Goal: Task Accomplishment & Management: Complete application form

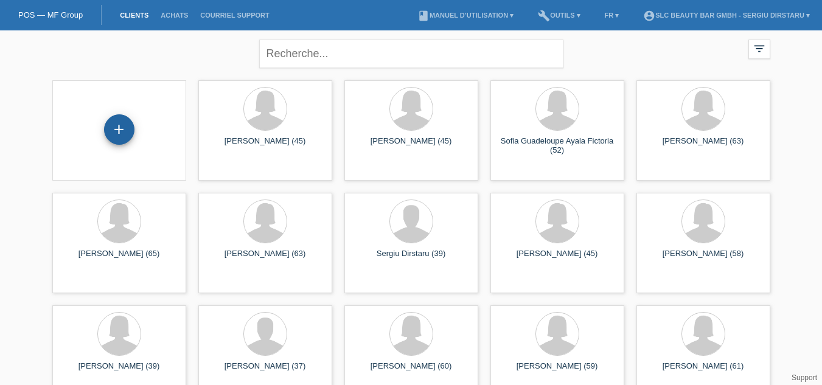
click at [122, 130] on div "+" at bounding box center [119, 129] width 30 height 30
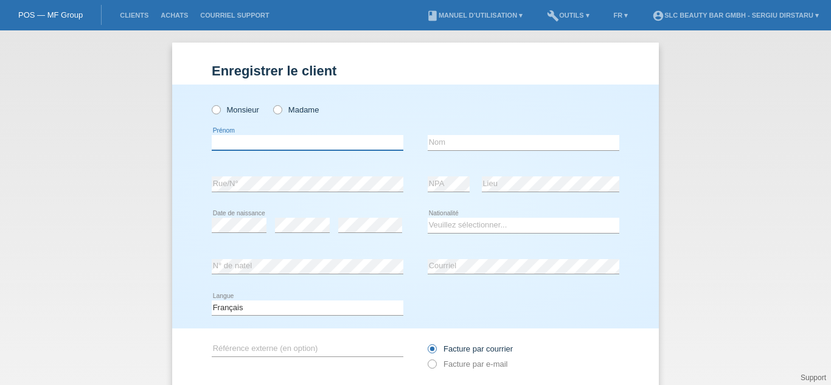
click at [276, 143] on input "text" at bounding box center [308, 142] width 192 height 15
click at [714, 182] on div "Enregistrer le client Enregistrer le client Enregistrer le client Monsieur Mada…" at bounding box center [415, 207] width 831 height 355
click at [256, 147] on input "text" at bounding box center [308, 142] width 192 height 15
type input "[PERSON_NAME]"
click at [476, 147] on input "text" at bounding box center [524, 142] width 192 height 15
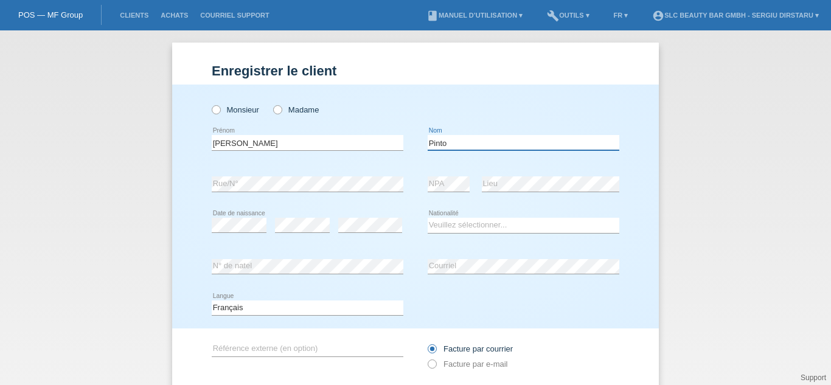
type input "Pinto"
select select "CH"
click at [428, 359] on input "Facture par courrier" at bounding box center [432, 351] width 8 height 15
click at [426, 358] on icon at bounding box center [426, 358] width 0 height 0
click at [428, 363] on input "Facture par e-mail" at bounding box center [432, 367] width 8 height 15
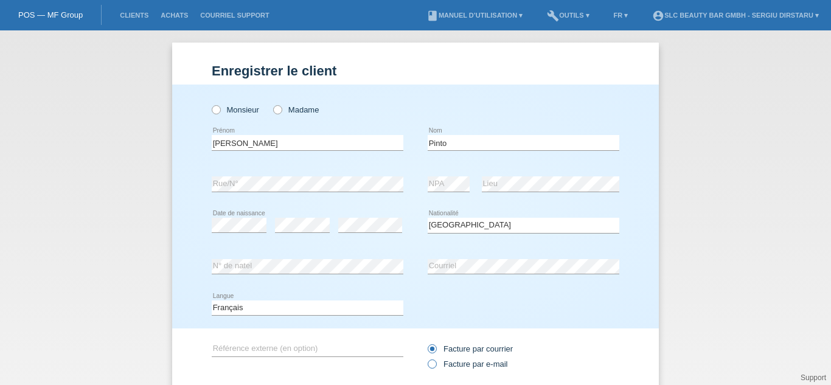
radio input "true"
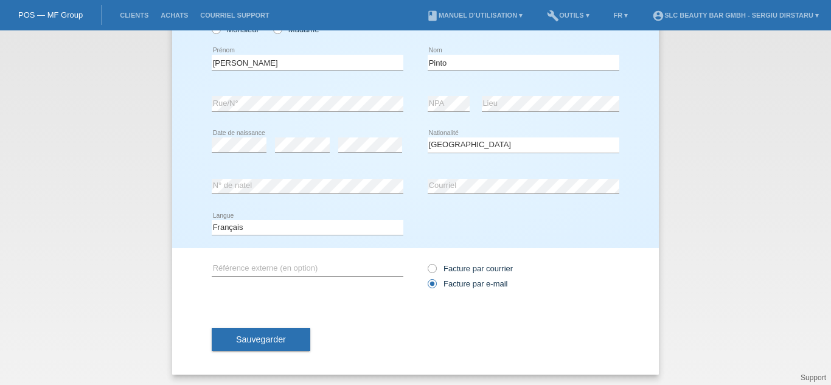
scroll to position [82, 0]
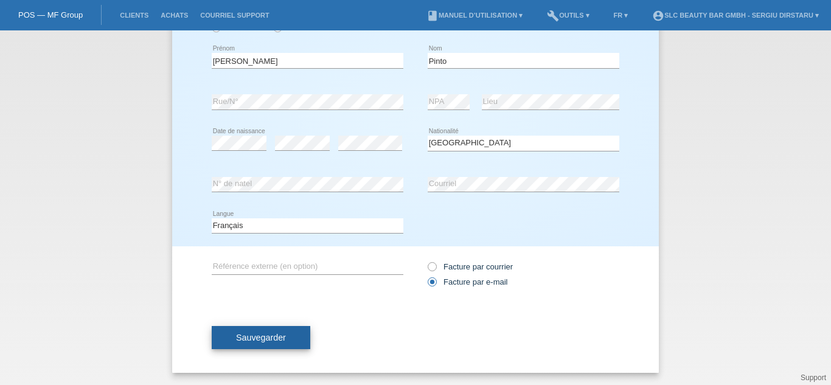
click at [253, 338] on span "Sauvegarder" at bounding box center [261, 338] width 50 height 10
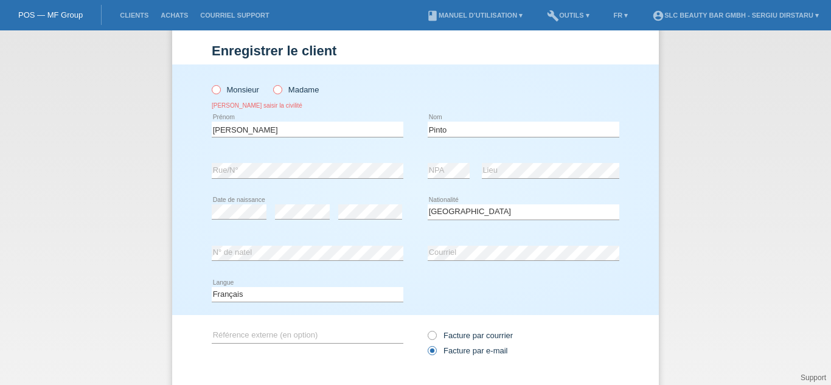
scroll to position [11, 0]
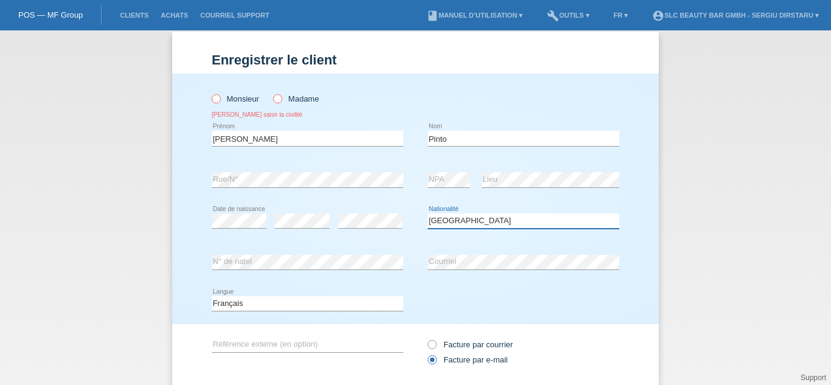
click at [480, 219] on select "Veuillez sélectionner... Suisse Allemagne Autriche Liechtenstein ------------ A…" at bounding box center [524, 221] width 192 height 15
click at [0, 0] on div "Jour 01 02 03 04 05 06 07 08 09 10 11 12 13 14 15 16 17 18 19 20 21 22 23 24 25…" at bounding box center [0, 0] width 0 height 0
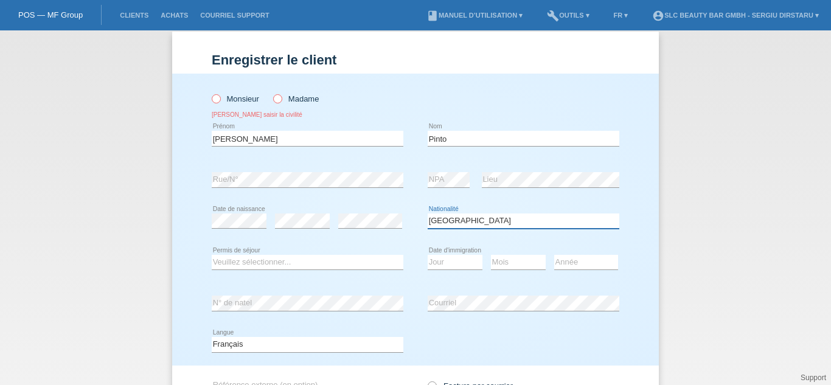
click at [464, 224] on select "Veuillez sélectionner... Suisse Allemagne Autriche Liechtenstein ------------ A…" at bounding box center [524, 221] width 192 height 15
select select "CH"
click at [428, 214] on select "Veuillez sélectionner... Suisse Allemagne Autriche Liechtenstein ------------ A…" at bounding box center [524, 221] width 192 height 15
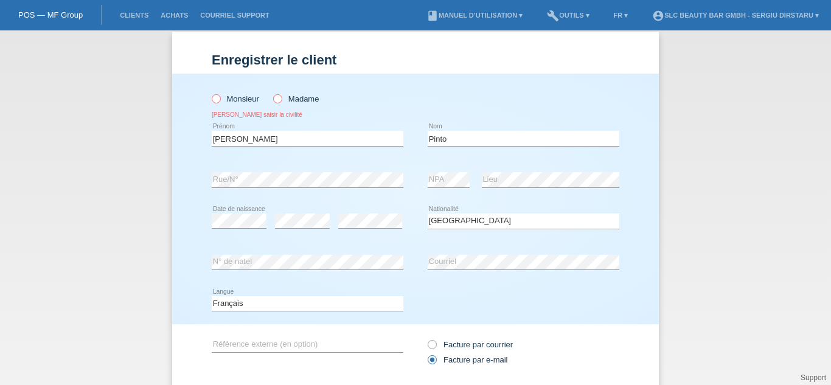
click at [271, 92] on icon at bounding box center [271, 92] width 0 height 0
click at [274, 99] on input "Madame" at bounding box center [277, 98] width 8 height 8
radio input "true"
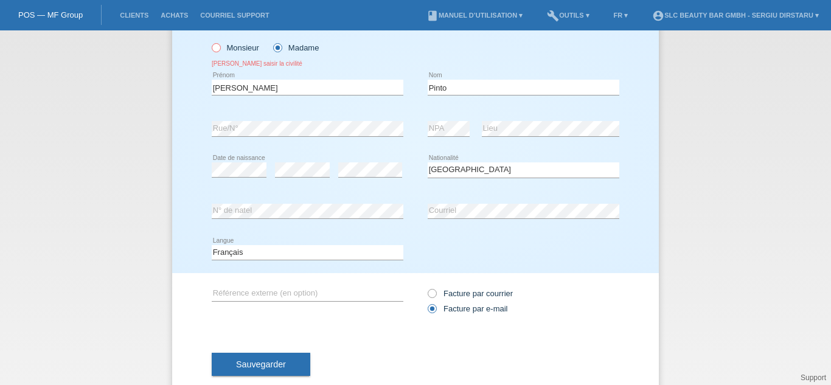
scroll to position [89, 0]
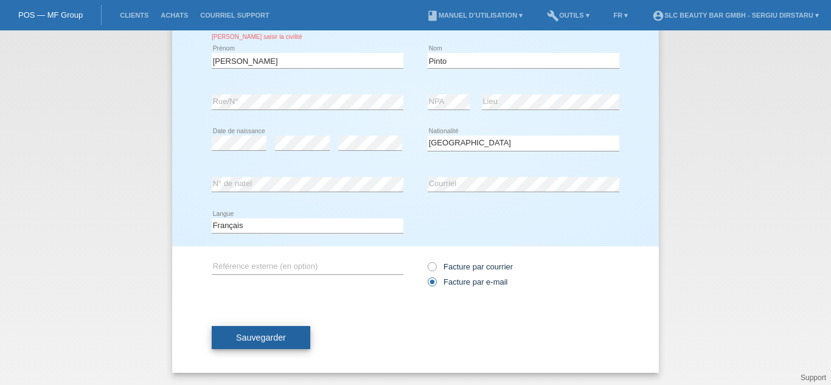
click at [249, 334] on span "Sauvegarder" at bounding box center [261, 338] width 50 height 10
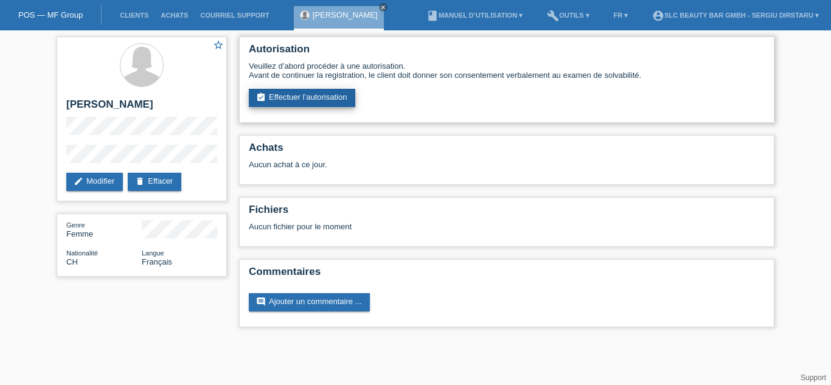
click at [288, 93] on link "assignment_turned_in Effectuer l’autorisation" at bounding box center [302, 98] width 106 height 18
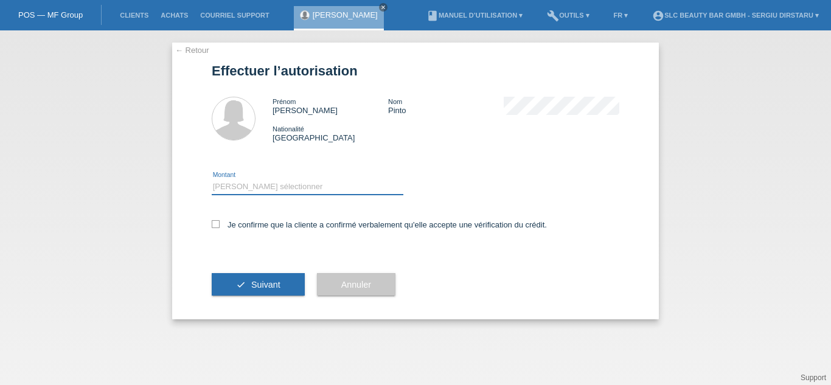
click at [288, 186] on select "Veuillez sélectionner CHF 1.00 - CHF 499.00 CHF 500.00 - CHF 1'999.00 CHF 2'000…" at bounding box center [308, 186] width 192 height 15
select select "2"
click at [212, 179] on select "Veuillez sélectionner CHF 1.00 - CHF 499.00 CHF 500.00 - CHF 1'999.00 CHF 2'000…" at bounding box center [308, 186] width 192 height 15
click at [213, 225] on icon at bounding box center [216, 224] width 8 height 8
click at [213, 225] on input "Je confirme que la cliente a confirmé verbalement qu'elle accepte une vérificat…" at bounding box center [216, 224] width 8 height 8
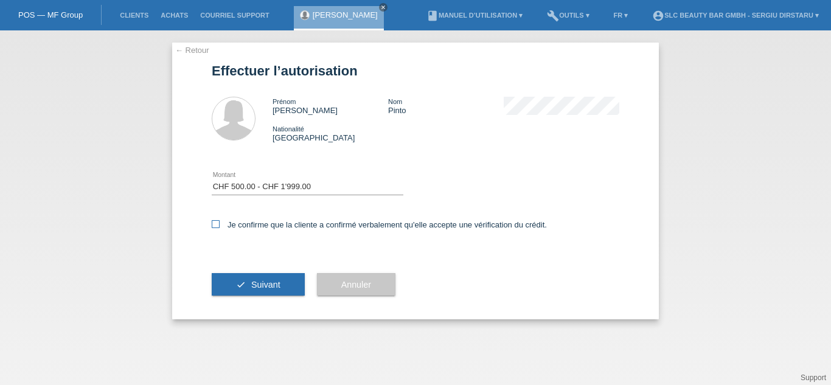
checkbox input "true"
click at [254, 284] on span "Suivant" at bounding box center [265, 285] width 29 height 10
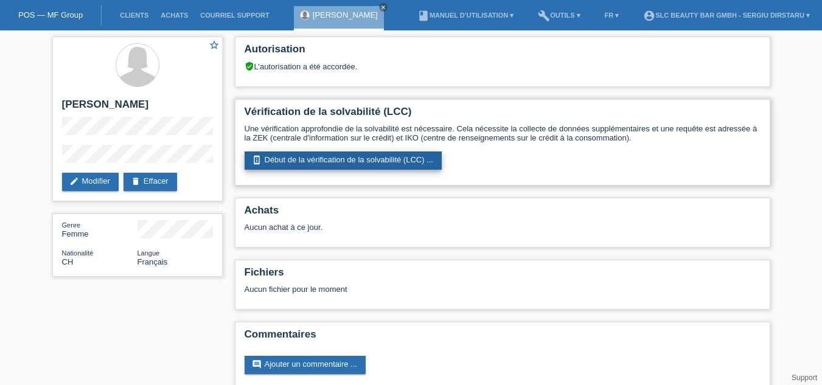
click at [319, 161] on link "perm_device_information Début de la vérification de la solvabilité (LCC) ..." at bounding box center [343, 160] width 197 height 18
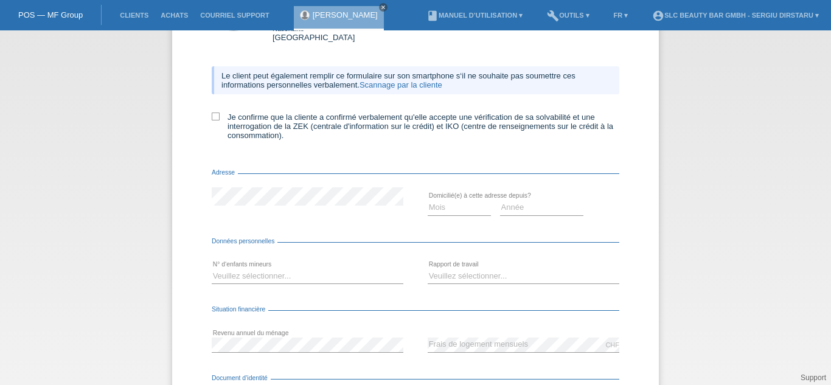
scroll to position [114, 0]
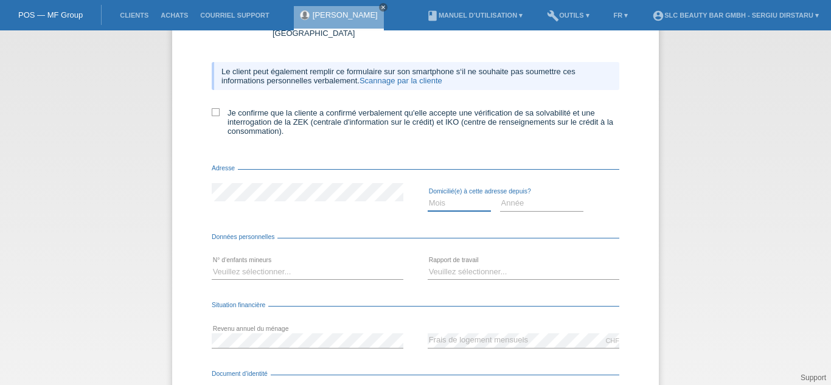
click at [450, 196] on select "Mois 01 02 03 04 05 06 07 08 09 10" at bounding box center [459, 203] width 63 height 15
select select "12"
click at [428, 196] on select "Mois 01 02 03 04 05 06 07 08 09 10" at bounding box center [459, 203] width 63 height 15
click at [519, 196] on select "Année 2025 2024 2023 2022 2021 2020 2019 2018 2017 2016 2015 2014 2013 2012 201…" at bounding box center [542, 203] width 84 height 15
select select "2012"
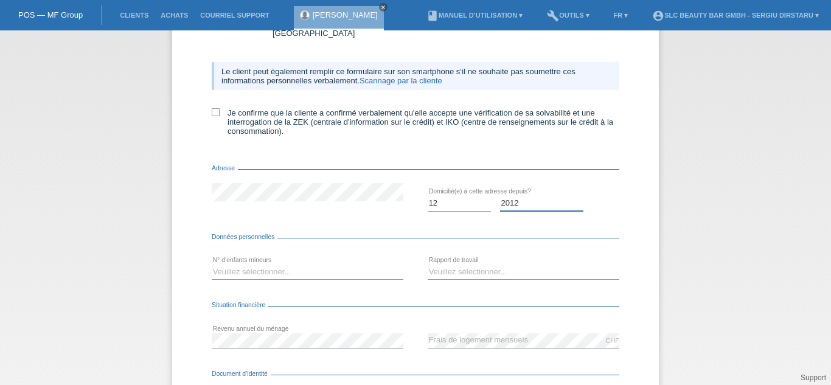
click at [500, 196] on select "Année 2025 2024 2023 2022 2021 2020 2019 2018 2017 2016 2015 2014 2013 2012 201…" at bounding box center [542, 203] width 84 height 15
click at [256, 265] on select "Veuillez sélectionner... 0 1 2 3 4 5 6 7 8 9" at bounding box center [308, 272] width 192 height 15
select select "0"
click at [212, 265] on select "Veuillez sélectionner... 0 1 2 3 4 5 6 7 8 9" at bounding box center [308, 272] width 192 height 15
click at [505, 265] on select "Veuillez sélectionner... A durée indéterminée A durée déterminée Apprenti/étudi…" at bounding box center [524, 272] width 192 height 15
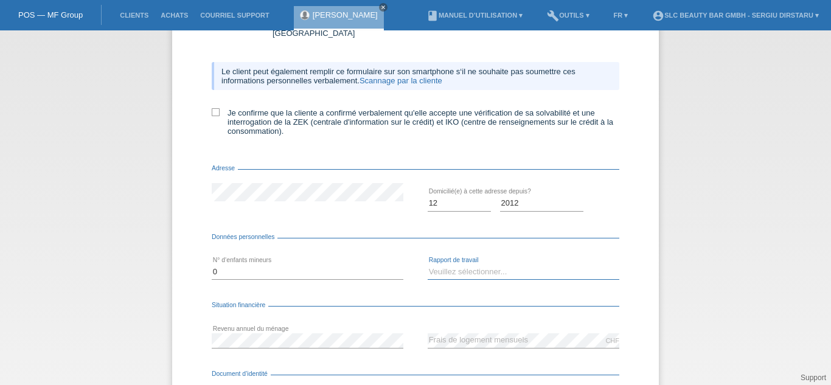
select select "RETIRED"
click at [428, 265] on select "Veuillez sélectionner... A durée indéterminée A durée déterminée Apprenti/étudi…" at bounding box center [524, 272] width 192 height 15
click at [212, 108] on icon at bounding box center [216, 112] width 8 height 8
click at [212, 108] on input "Je confirme que la cliente a confirmé verbalement qu'elle accepte une vérificat…" at bounding box center [216, 112] width 8 height 8
checkbox input "true"
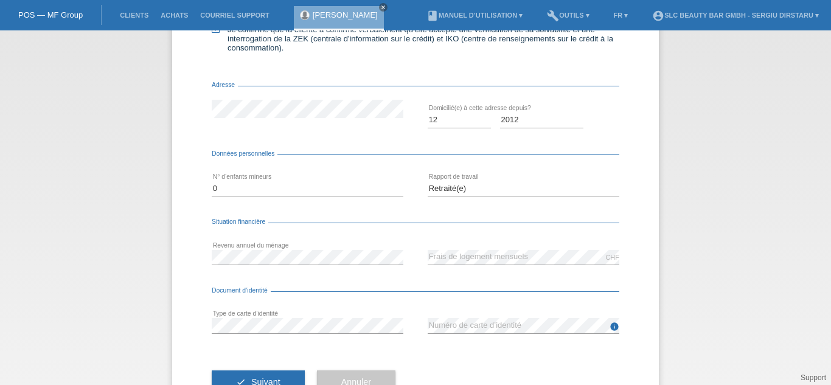
scroll to position [198, 0]
click at [382, 286] on div "Document d’identité" at bounding box center [416, 292] width 408 height 12
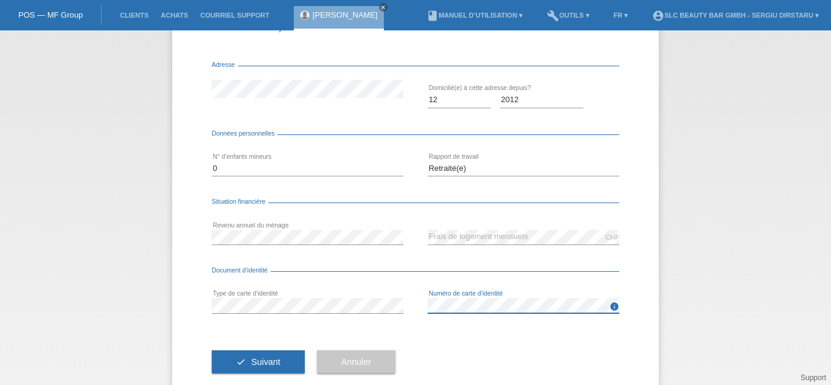
scroll to position [227, 0]
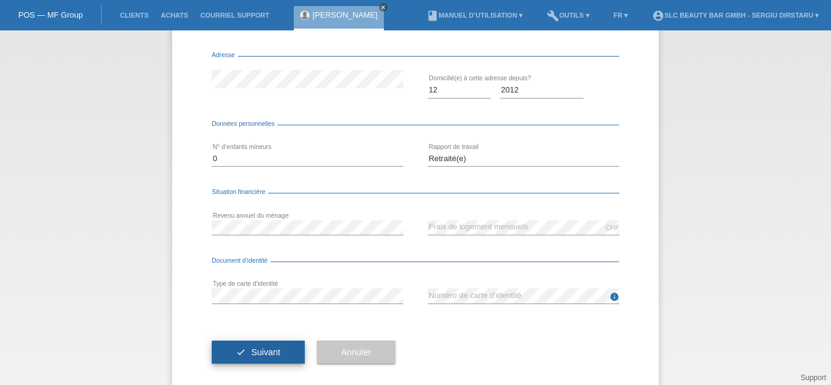
click at [251, 347] on span "Suivant" at bounding box center [265, 352] width 29 height 10
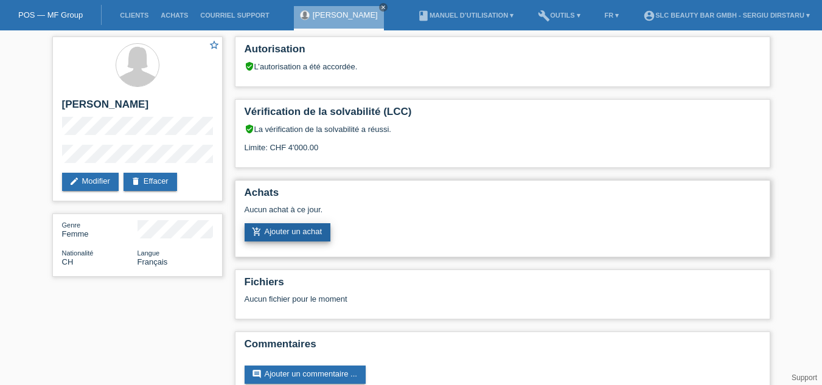
click at [293, 232] on link "add_shopping_cart Ajouter un achat" at bounding box center [288, 232] width 86 height 18
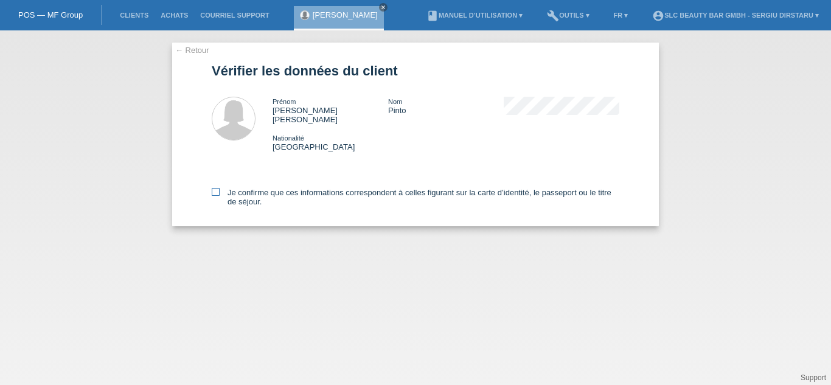
click at [213, 188] on icon at bounding box center [216, 192] width 8 height 8
click at [213, 188] on input "Je confirme que ces informations correspondent à celles figurant sur la carte d…" at bounding box center [216, 192] width 8 height 8
checkbox input "true"
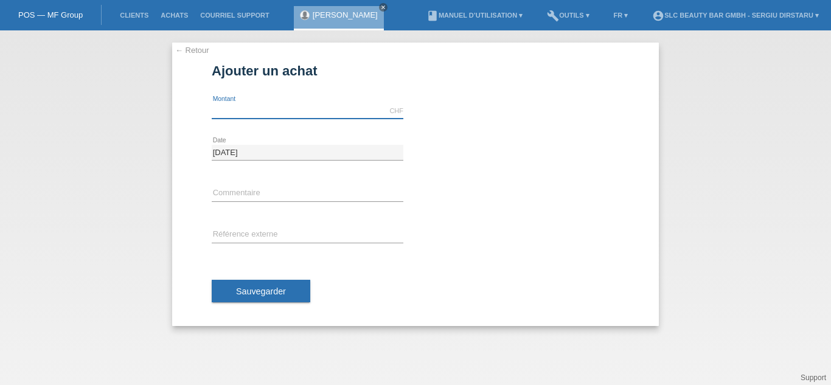
click at [256, 112] on input "text" at bounding box center [308, 110] width 192 height 15
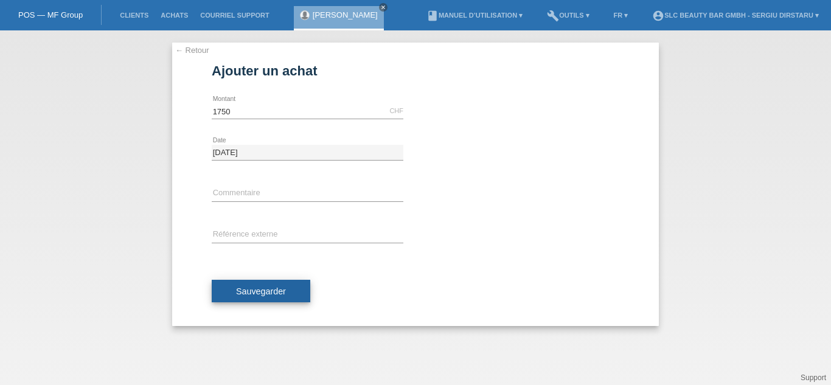
type input "1750.00"
click at [262, 293] on span "Sauvegarder" at bounding box center [261, 292] width 50 height 10
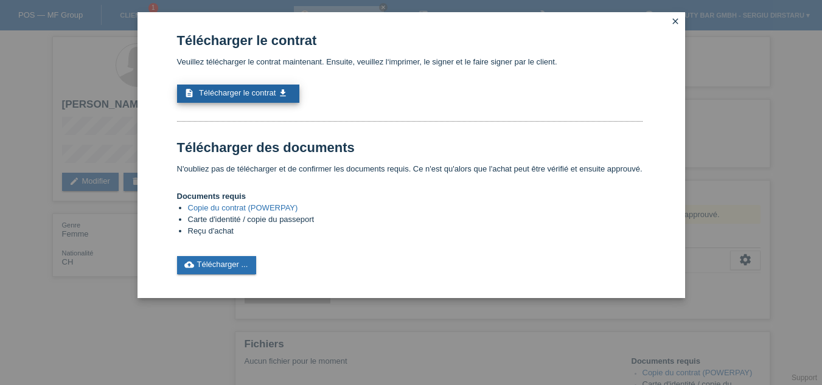
click at [260, 89] on span "Télécharger le contrat" at bounding box center [237, 92] width 77 height 9
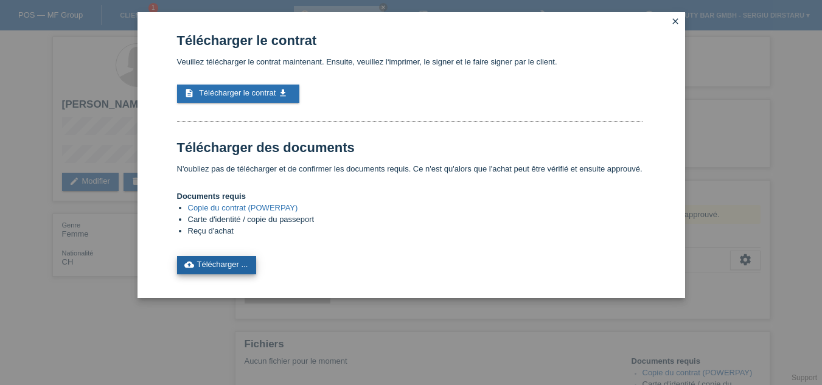
click at [218, 261] on link "cloud_upload Télécharger ..." at bounding box center [217, 265] width 80 height 18
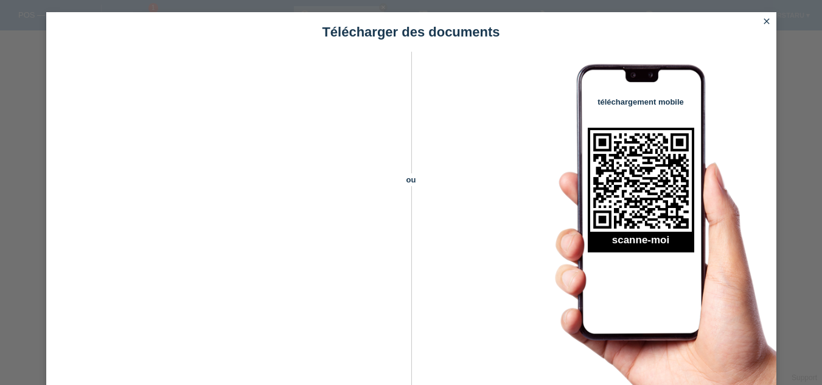
scroll to position [128, 0]
click at [768, 19] on icon "close" at bounding box center [767, 21] width 10 height 10
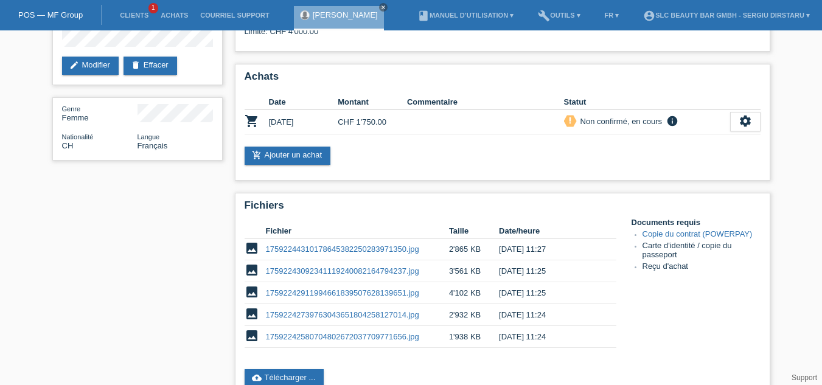
scroll to position [103, 0]
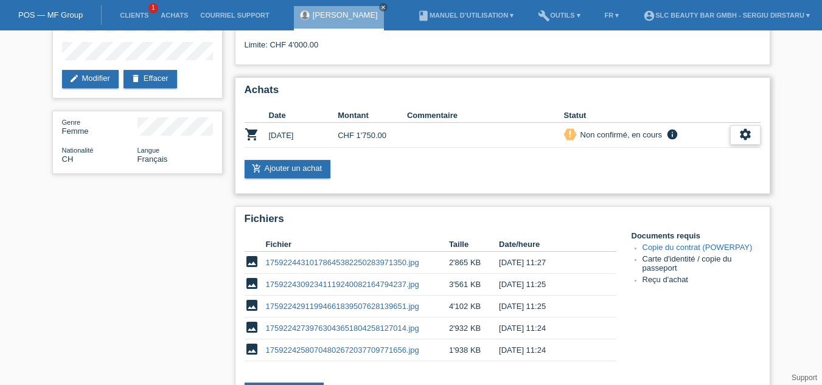
click at [744, 134] on icon "settings" at bounding box center [745, 134] width 13 height 13
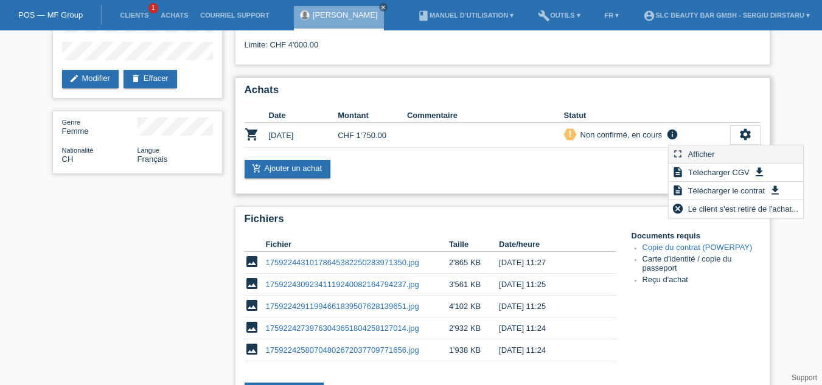
click at [724, 155] on div "fullscreen Afficher" at bounding box center [736, 154] width 134 height 18
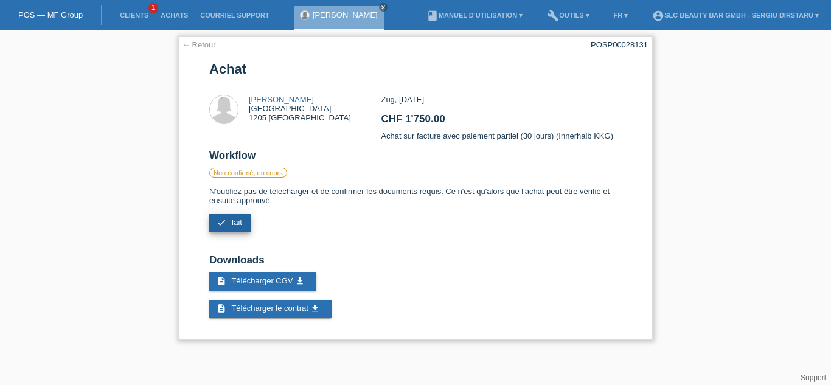
click at [231, 222] on link "check fait" at bounding box center [229, 223] width 41 height 18
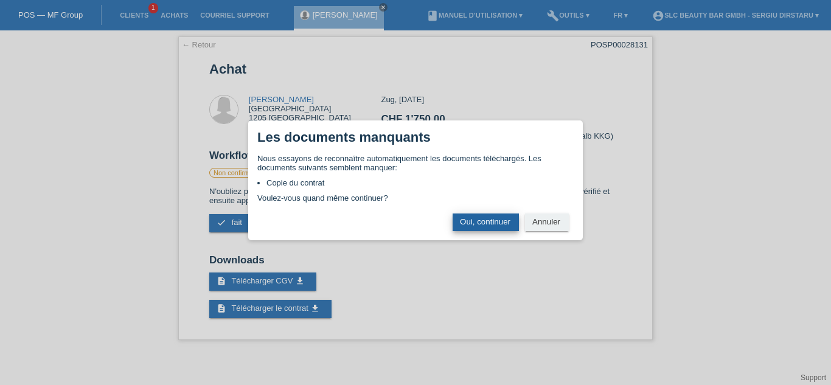
click at [489, 221] on button "Oui, continuer" at bounding box center [486, 223] width 66 height 18
